Goal: Task Accomplishment & Management: Manage account settings

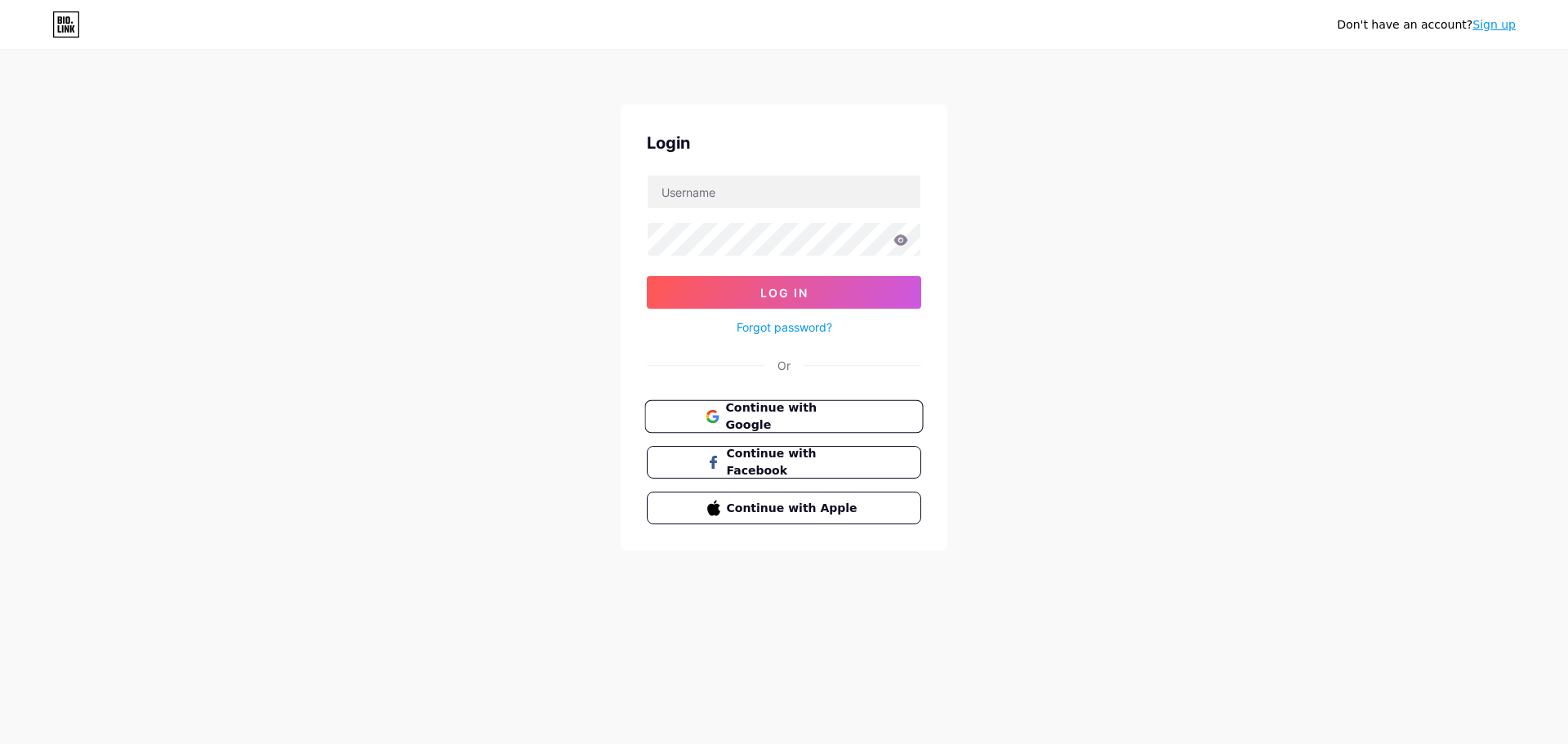
click at [793, 415] on span "Continue with Google" at bounding box center [793, 417] width 137 height 35
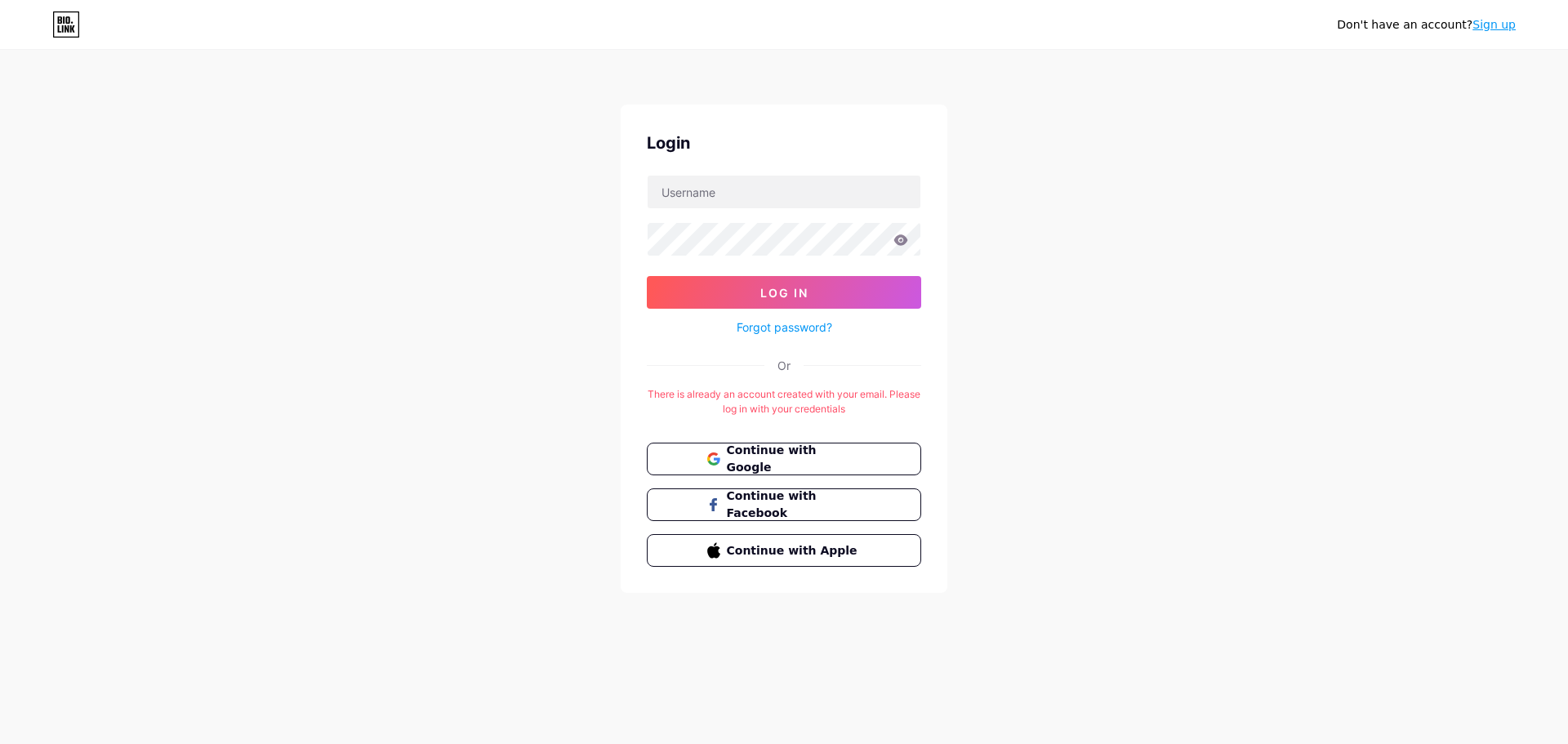
click at [79, 14] on div "Don't have an account? Sign up" at bounding box center [784, 24] width 1568 height 26
click at [76, 19] on icon at bounding box center [66, 24] width 28 height 26
